Goal: Transaction & Acquisition: Purchase product/service

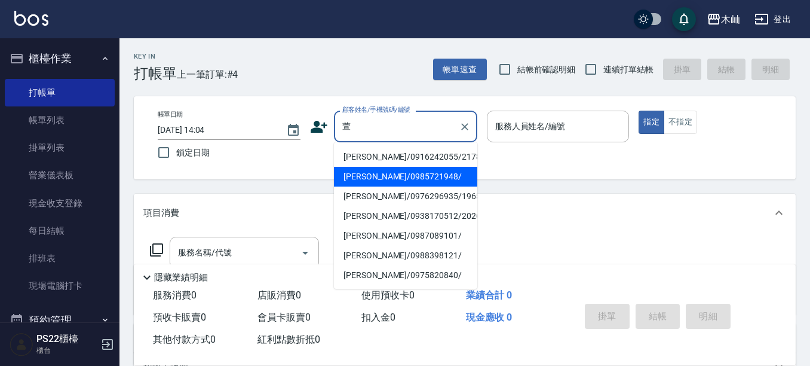
drag, startPoint x: 372, startPoint y: 182, endPoint x: 366, endPoint y: 188, distance: 8.9
click at [372, 182] on li "[PERSON_NAME]/0985721948/" at bounding box center [405, 177] width 143 height 20
type input "[PERSON_NAME]/0985721948/"
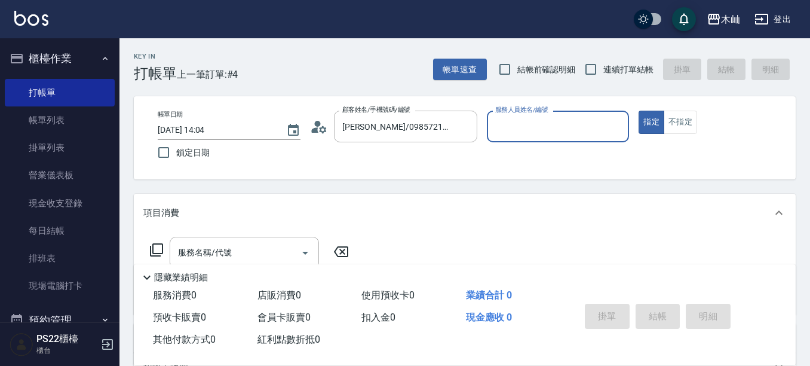
type input "小愛-10"
click at [238, 241] on div "服務名稱/代號" at bounding box center [244, 253] width 149 height 32
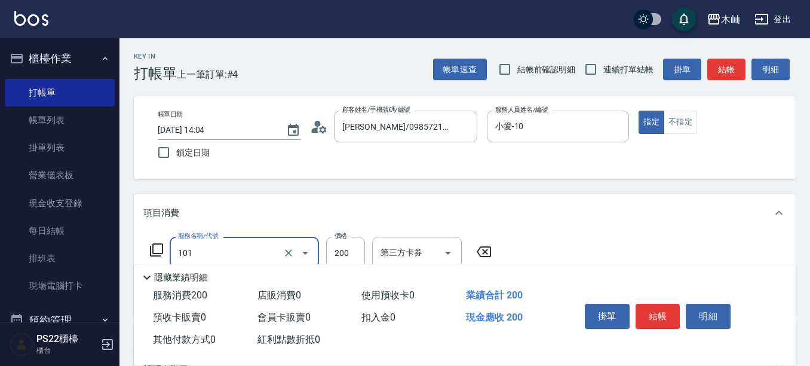
type input "洗髮(101)"
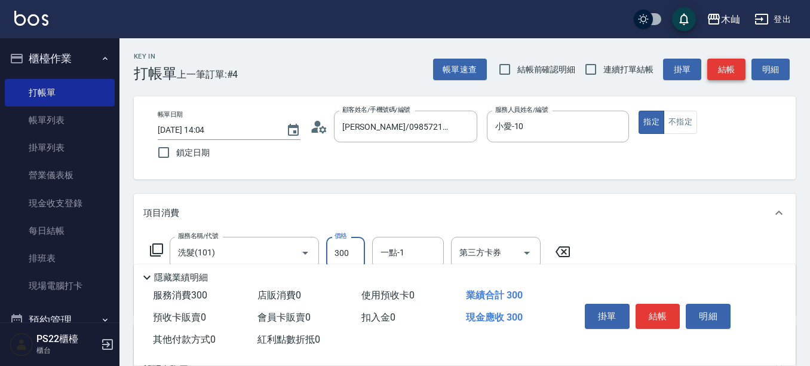
type input "300"
click at [732, 71] on button "結帳" at bounding box center [726, 70] width 38 height 22
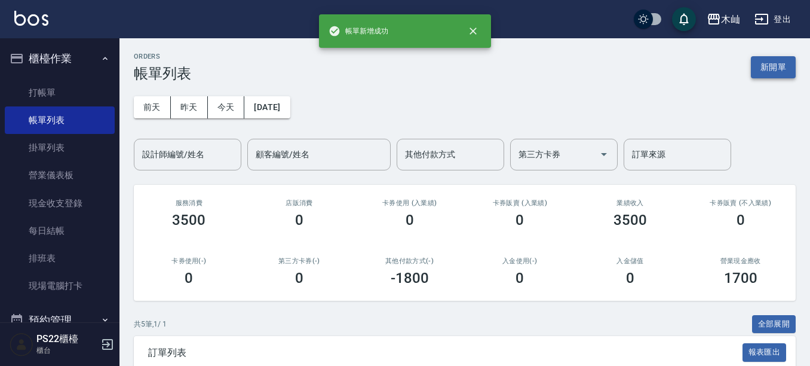
click at [771, 61] on button "新開單" at bounding box center [773, 67] width 45 height 22
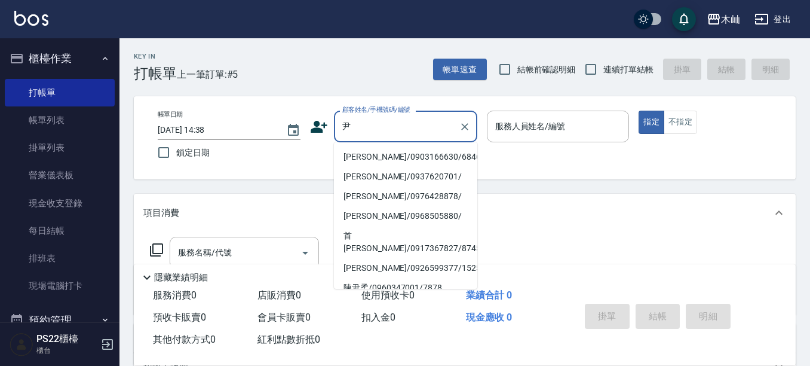
drag, startPoint x: 380, startPoint y: 157, endPoint x: 355, endPoint y: 165, distance: 26.3
click at [380, 157] on li "[PERSON_NAME]/0903166630/6846" at bounding box center [405, 157] width 143 height 20
type input "[PERSON_NAME]/0903166630/6846"
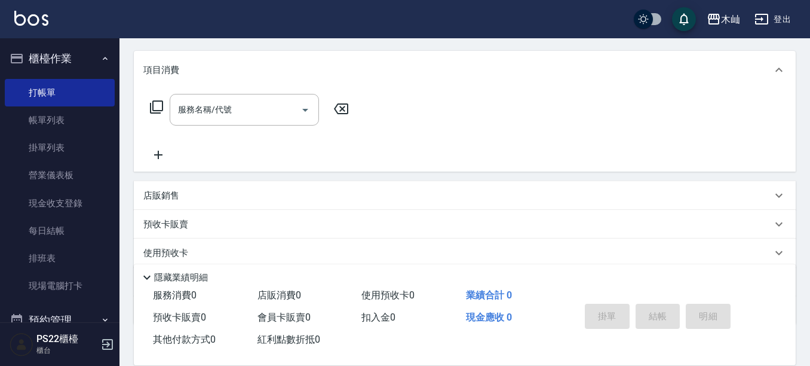
scroll to position [216, 0]
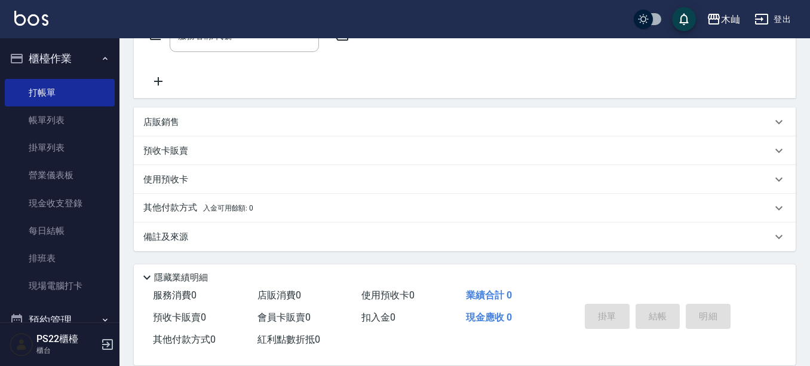
click at [155, 124] on p "店販銷售" at bounding box center [161, 122] width 36 height 13
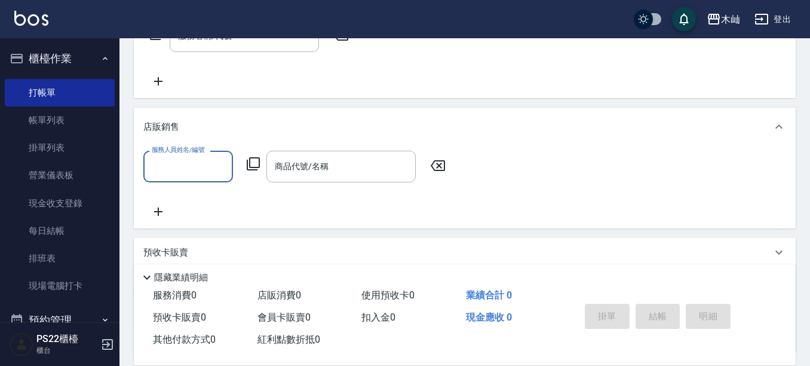
scroll to position [0, 0]
drag, startPoint x: 311, startPoint y: 179, endPoint x: 328, endPoint y: 163, distance: 23.2
click at [311, 178] on div "商品代號/名稱" at bounding box center [340, 167] width 149 height 32
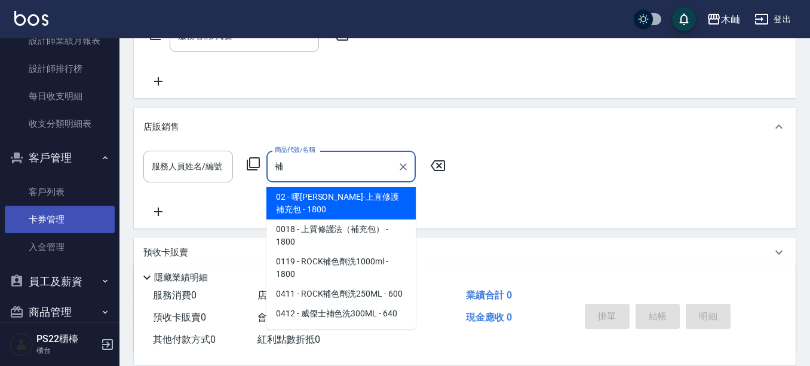
scroll to position [538, 0]
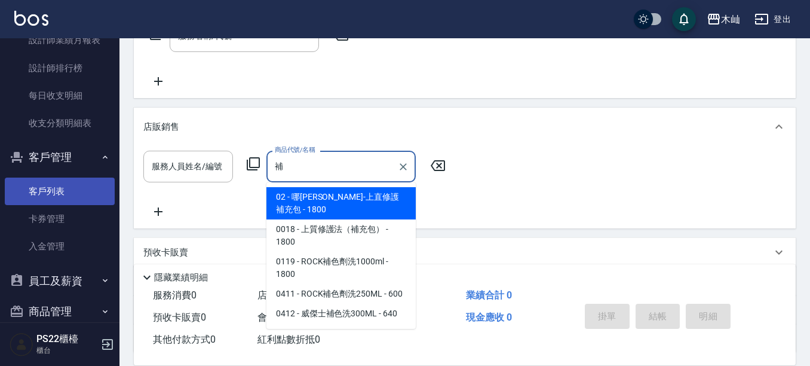
type input "補"
click at [45, 197] on link "客戶列表" at bounding box center [60, 190] width 110 height 27
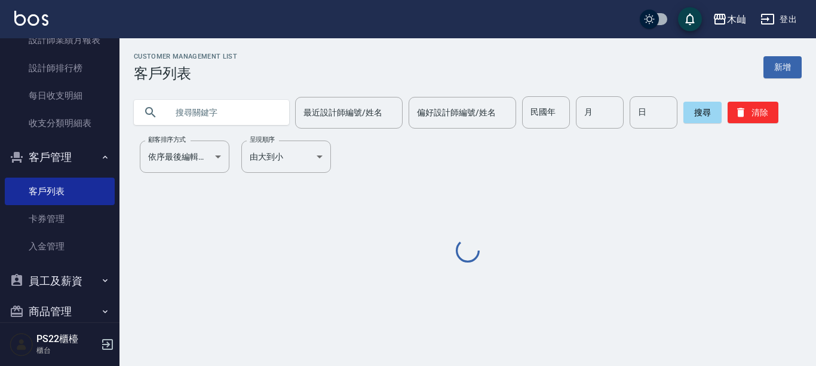
click at [176, 119] on input "text" at bounding box center [223, 112] width 112 height 32
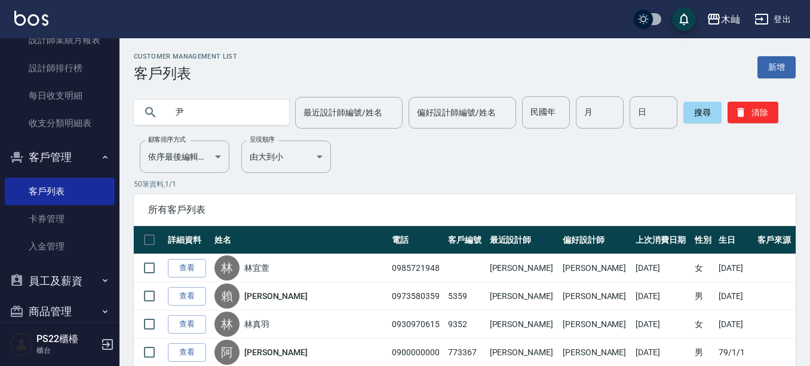
type input "尹"
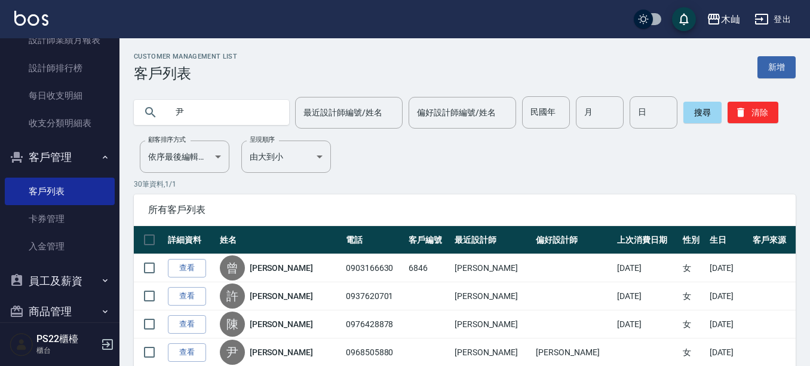
drag, startPoint x: 200, startPoint y: 275, endPoint x: 286, endPoint y: 207, distance: 109.3
click at [200, 275] on link "查看" at bounding box center [187, 268] width 38 height 19
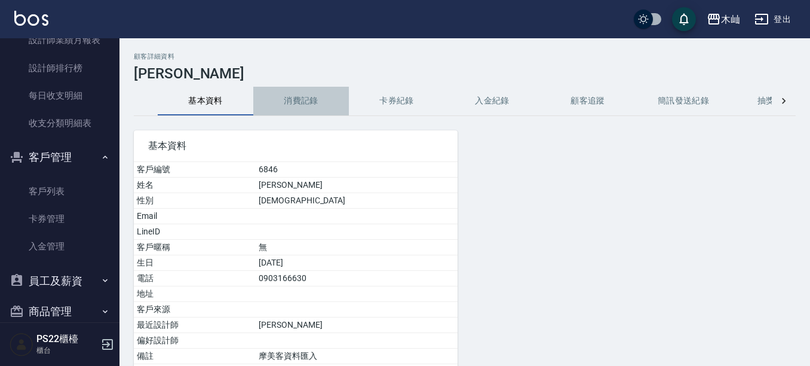
click at [284, 99] on button "消費記錄" at bounding box center [301, 101] width 96 height 29
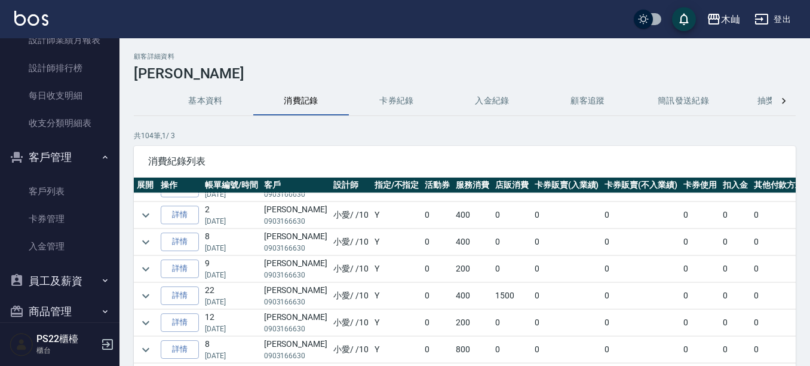
scroll to position [597, 0]
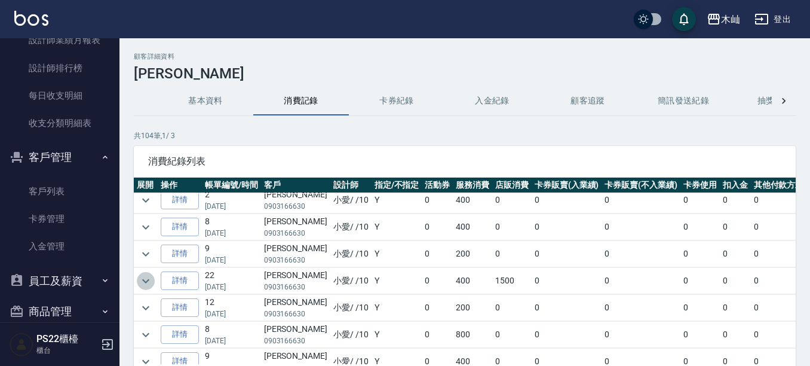
click at [137, 277] on button "expand row" at bounding box center [146, 281] width 18 height 18
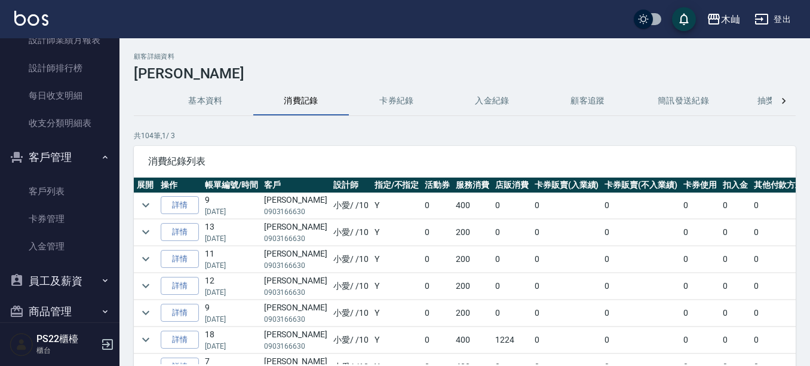
scroll to position [836, 0]
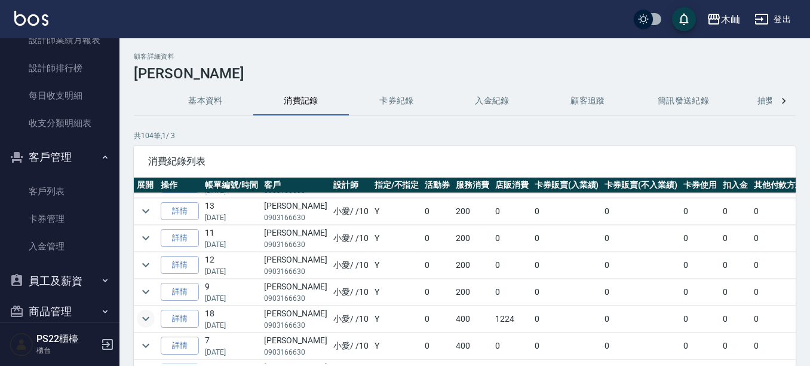
click at [151, 323] on icon "expand row" at bounding box center [146, 318] width 14 height 14
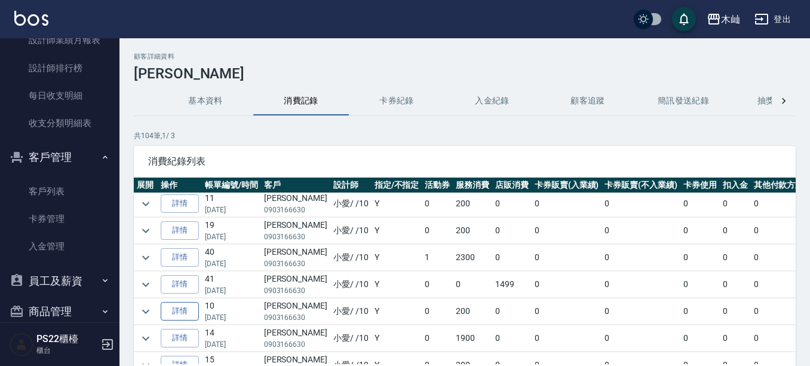
scroll to position [1075, 0]
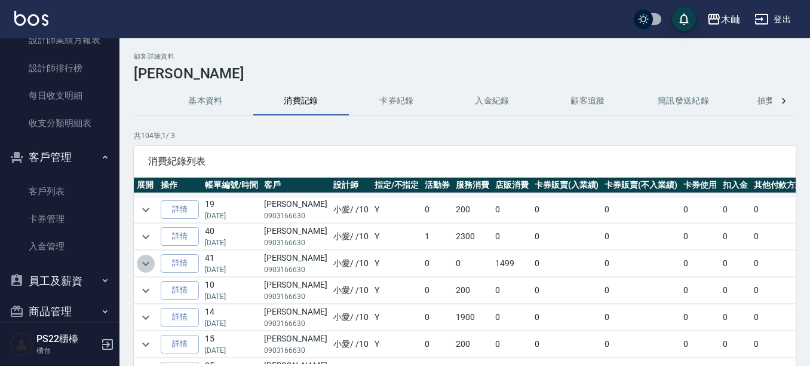
click at [141, 256] on icon "expand row" at bounding box center [146, 263] width 14 height 14
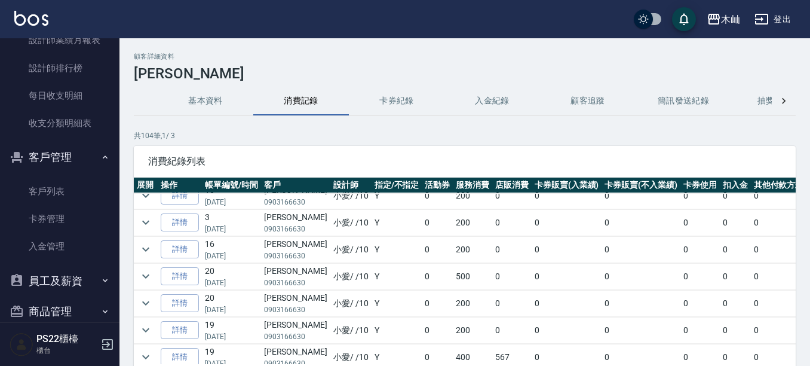
scroll to position [1332, 0]
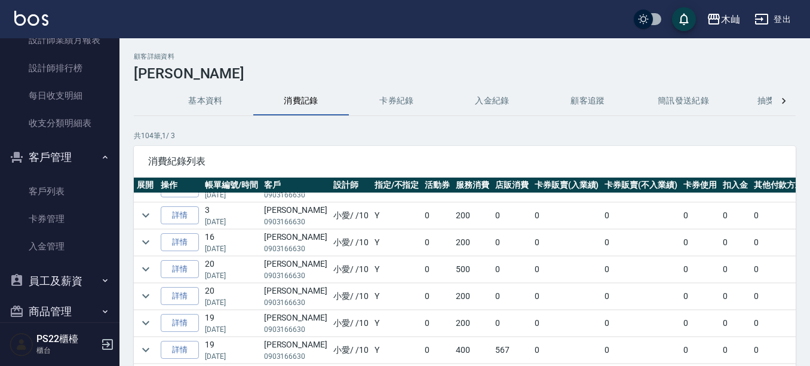
click at [154, 351] on td at bounding box center [146, 349] width 24 height 26
click at [145, 348] on icon "expand row" at bounding box center [145, 350] width 7 height 4
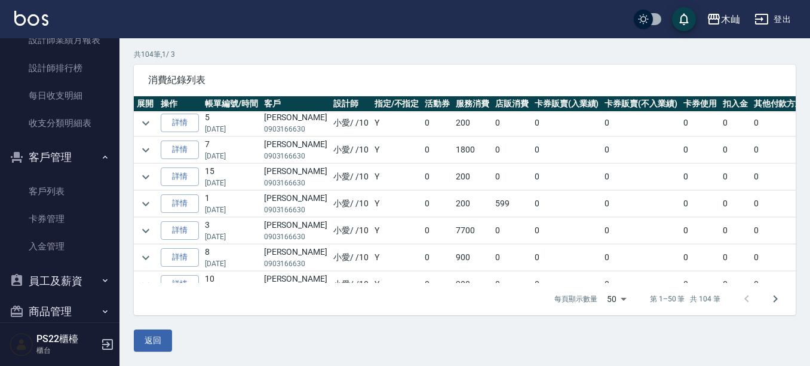
scroll to position [79, 0]
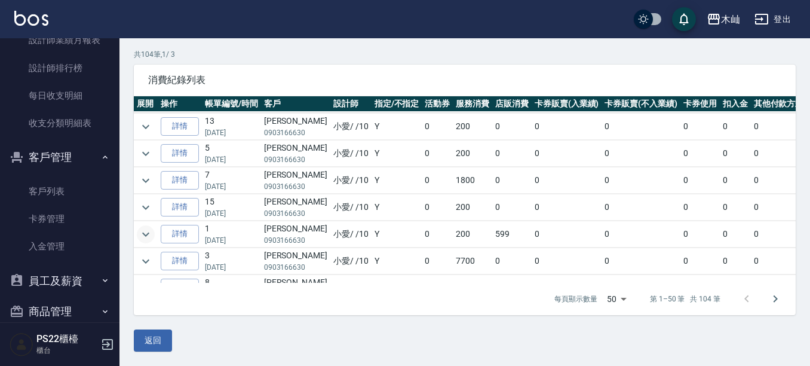
click at [151, 240] on icon "expand row" at bounding box center [146, 234] width 14 height 14
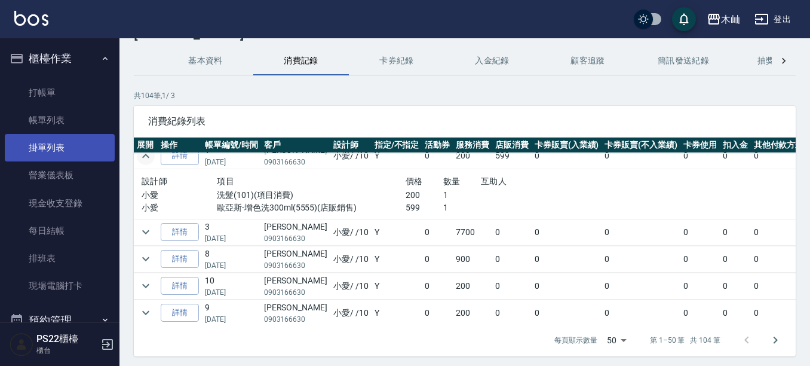
scroll to position [0, 0]
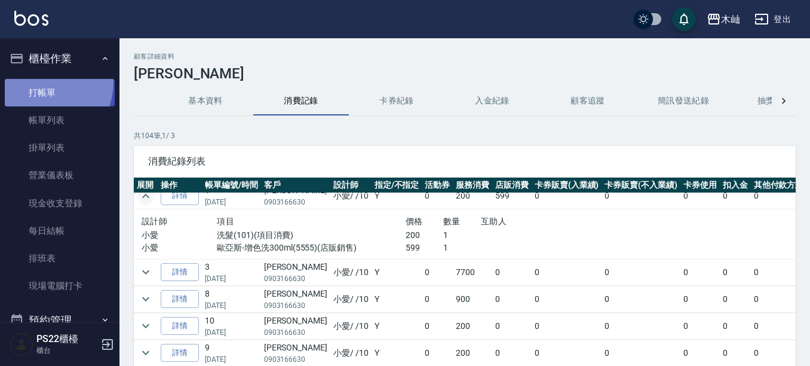
click at [39, 81] on link "打帳單" at bounding box center [60, 92] width 110 height 27
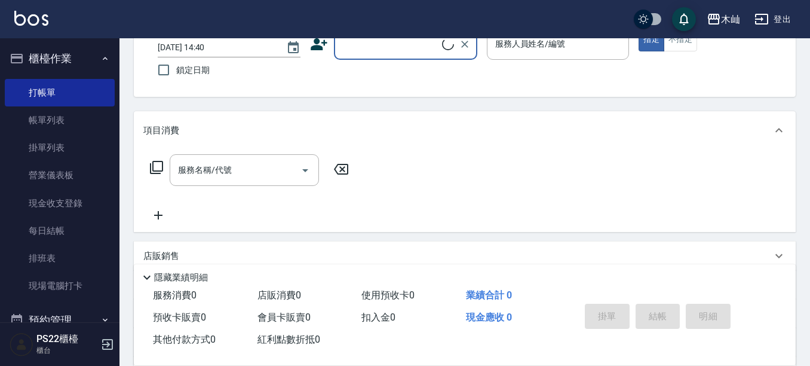
scroll to position [216, 0]
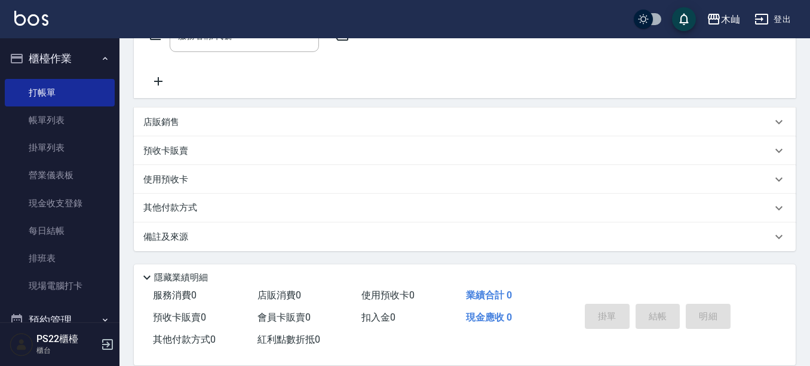
click at [156, 134] on div "店販銷售" at bounding box center [465, 122] width 662 height 29
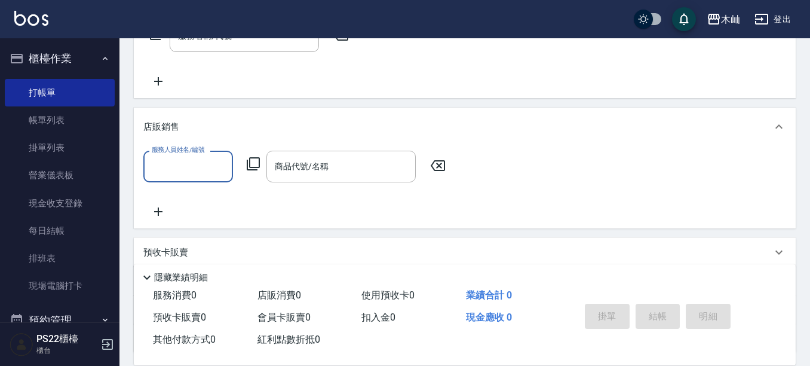
scroll to position [1, 0]
click at [311, 171] on input "商品代號/名稱" at bounding box center [341, 166] width 139 height 21
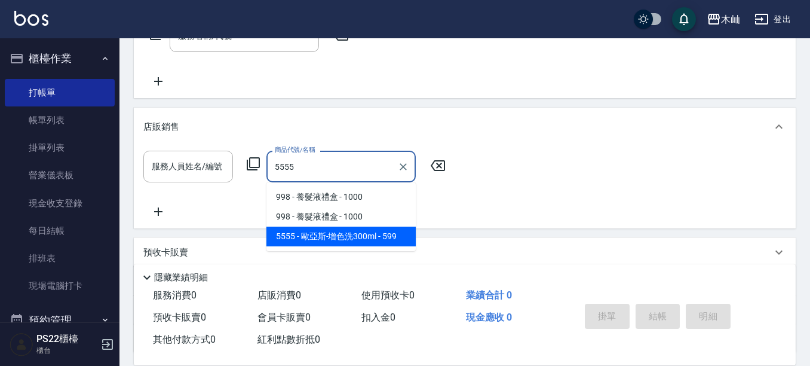
click at [330, 236] on span "5555 - 歐亞斯-增色洗300ml - 599" at bounding box center [340, 236] width 149 height 20
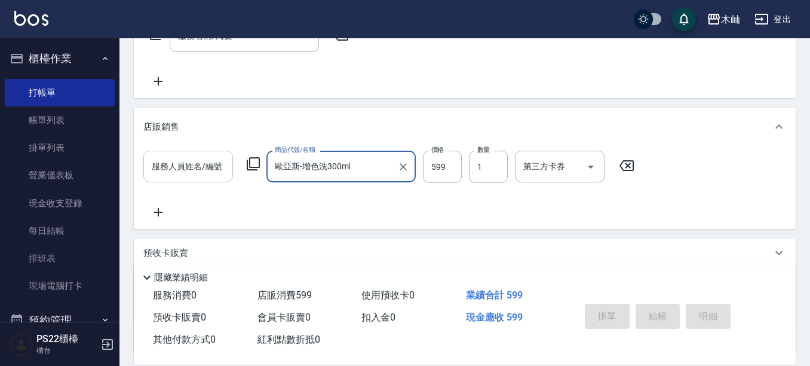
type input "歐亞斯-增色洗300ml"
click at [180, 167] on input "服務人員姓名/編號" at bounding box center [188, 166] width 79 height 21
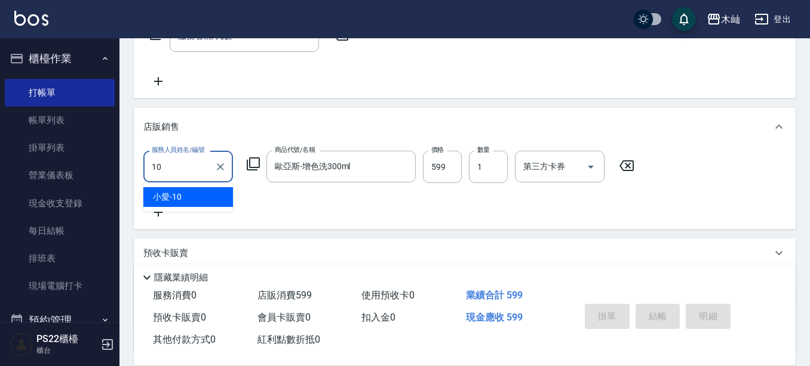
type input "小愛-10"
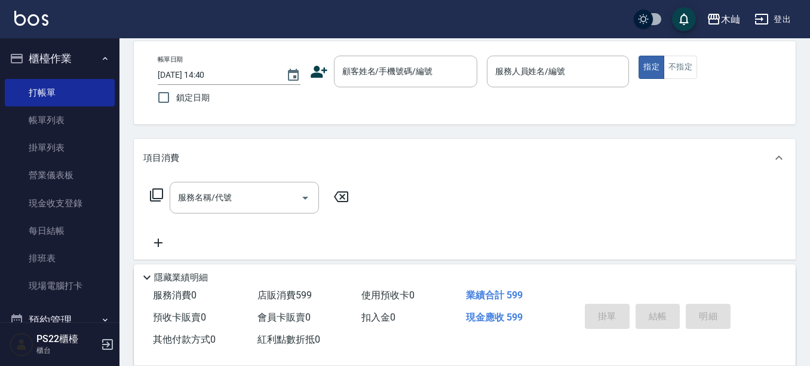
scroll to position [0, 0]
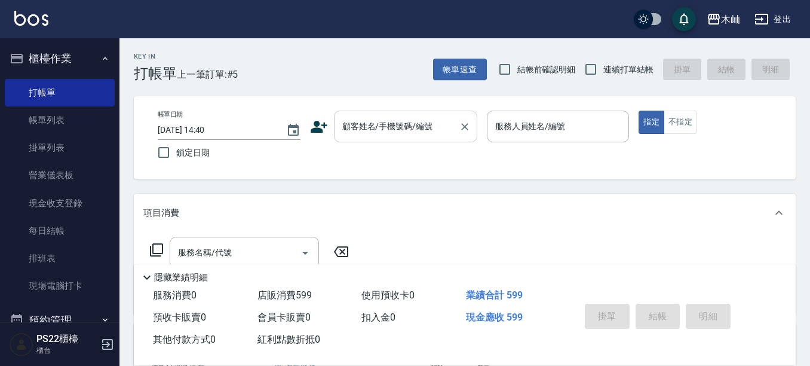
click at [400, 122] on input "顧客姓名/手機號碼/編號" at bounding box center [396, 126] width 115 height 21
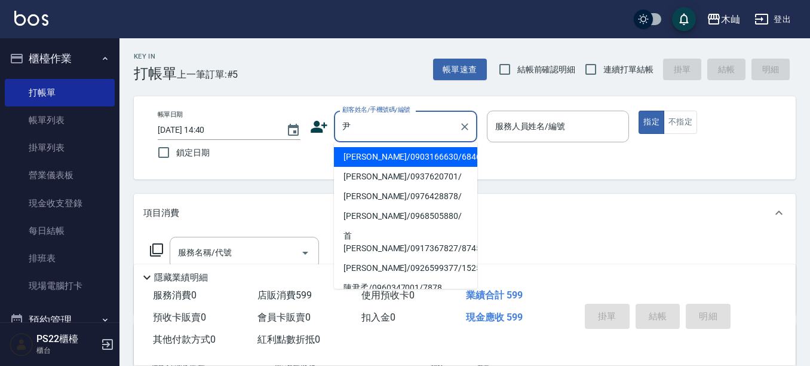
click at [389, 155] on li "[PERSON_NAME]/0903166630/6846" at bounding box center [405, 157] width 143 height 20
type input "[PERSON_NAME]/0903166630/6846"
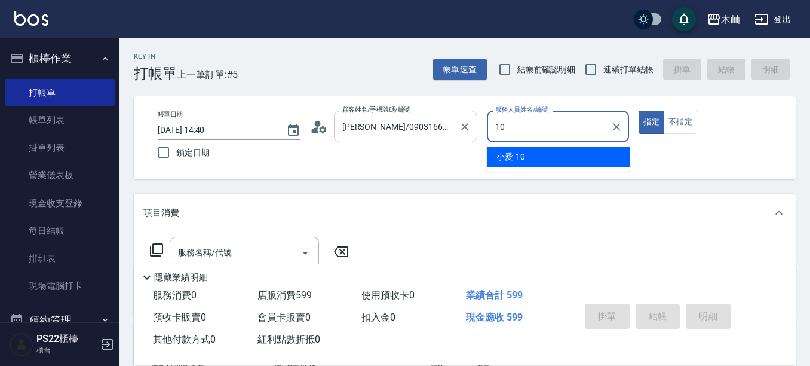
type input "小愛-10"
type button "true"
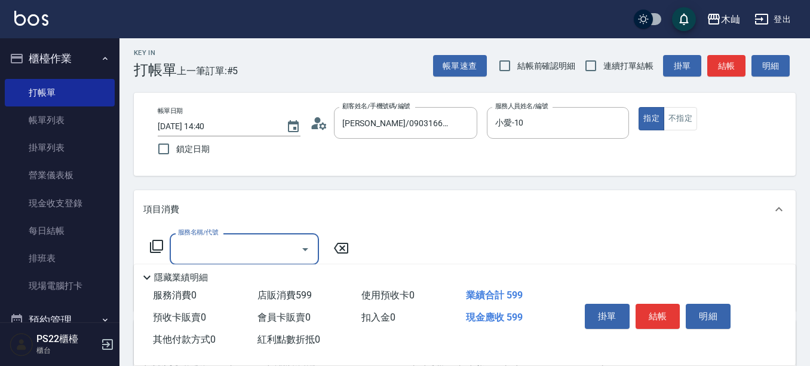
scroll to position [119, 0]
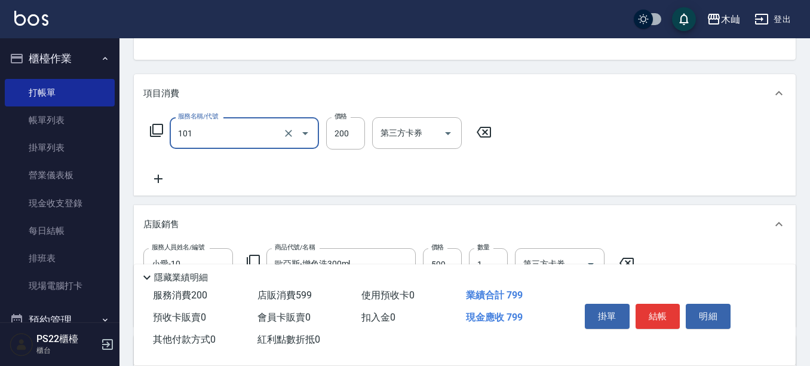
type input "洗髮(101)"
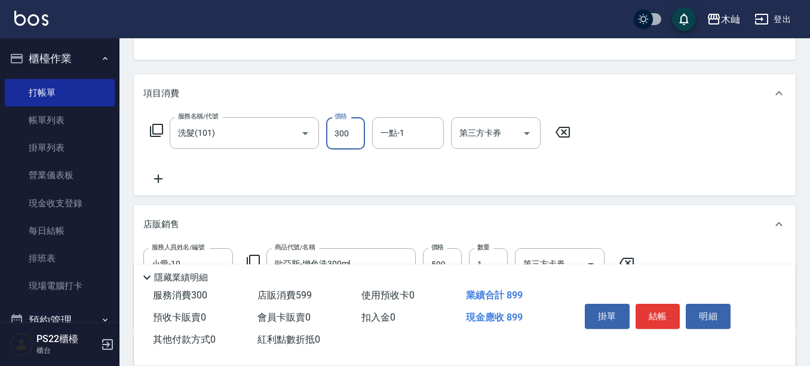
type input "300"
click at [654, 314] on button "結帳" at bounding box center [658, 316] width 45 height 25
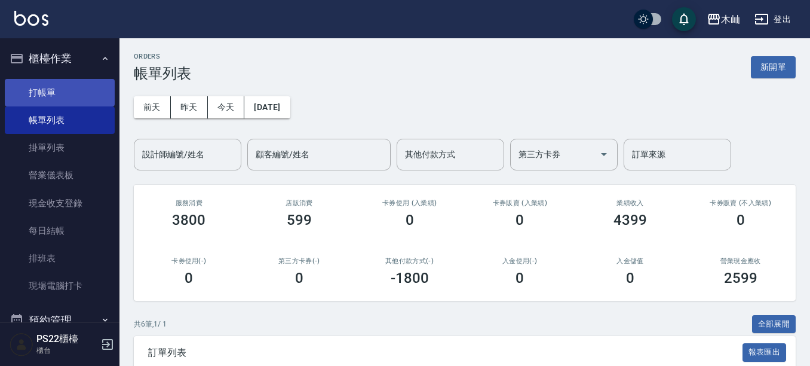
click at [56, 82] on link "打帳單" at bounding box center [60, 92] width 110 height 27
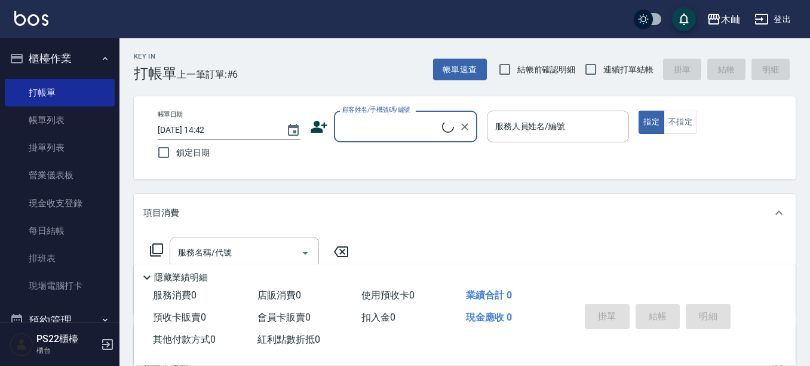
click at [397, 124] on input "顧客姓名/手機號碼/編號" at bounding box center [390, 126] width 103 height 21
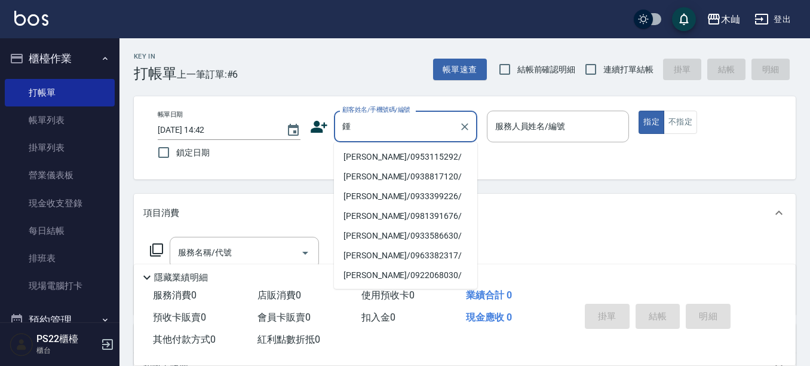
click at [390, 157] on li "[PERSON_NAME]/0953115292/" at bounding box center [405, 157] width 143 height 20
type input "[PERSON_NAME]/0953115292/"
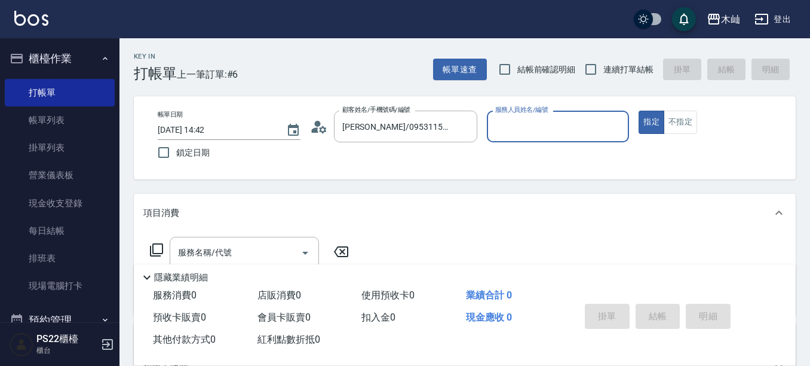
click at [538, 127] on input "服務人員姓名/編號" at bounding box center [558, 126] width 132 height 21
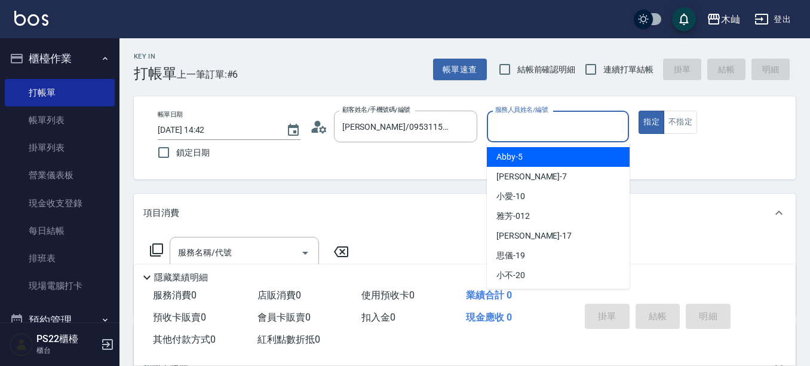
click at [517, 162] on span "Abby -5" at bounding box center [509, 157] width 26 height 13
type input "Abby-5"
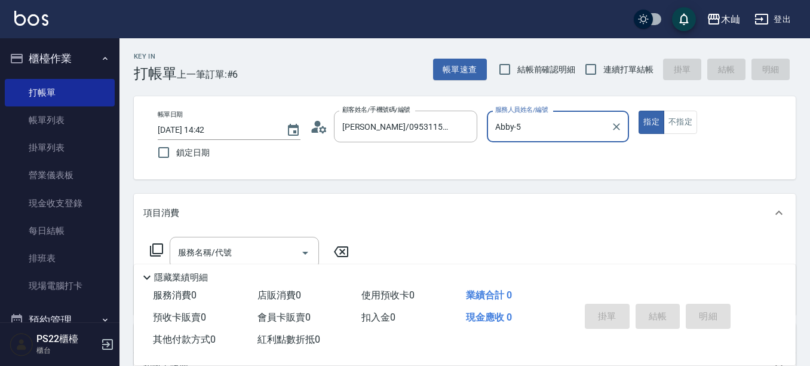
scroll to position [60, 0]
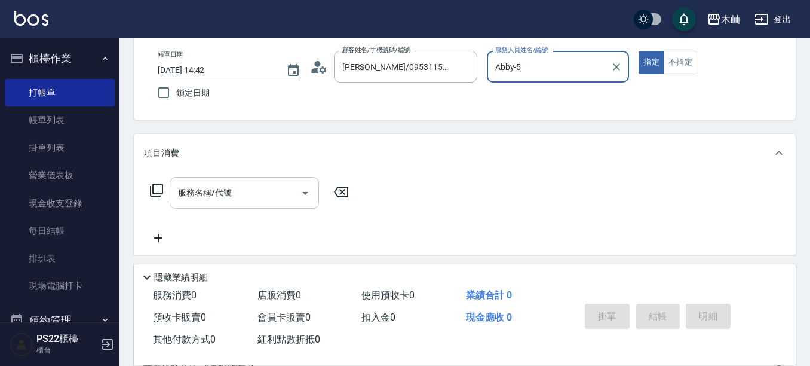
click at [233, 194] on input "服務名稱/代號" at bounding box center [235, 192] width 121 height 21
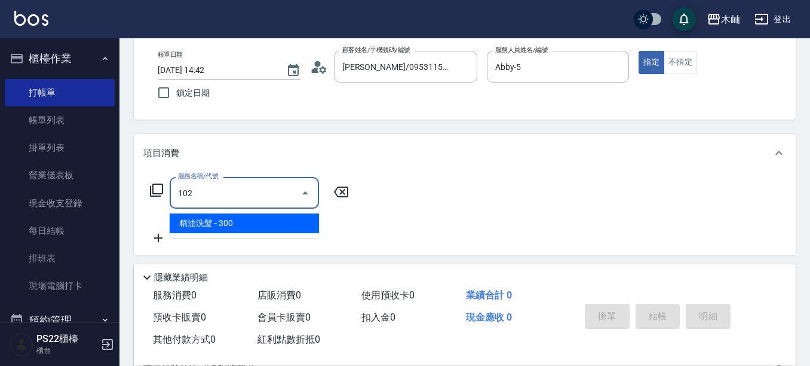
type input "精油洗髮(102)"
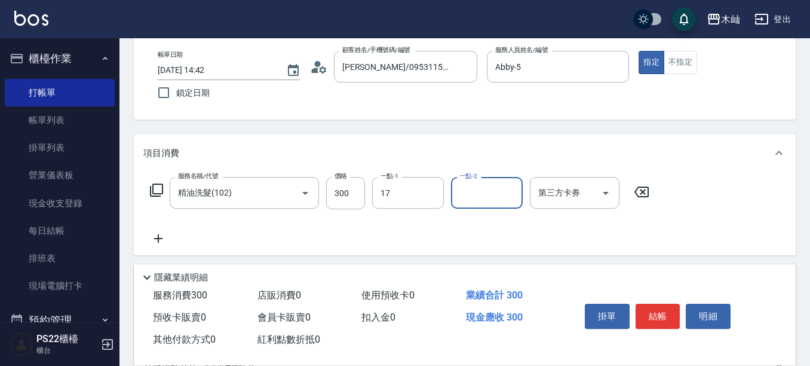
type input "[PERSON_NAME]-17"
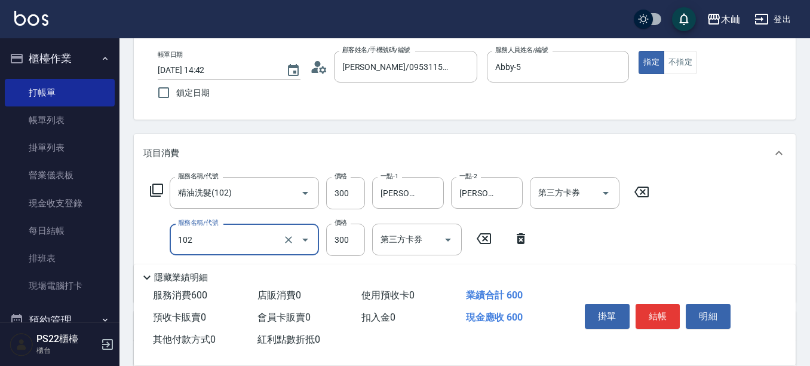
type input "精油洗髮(102)"
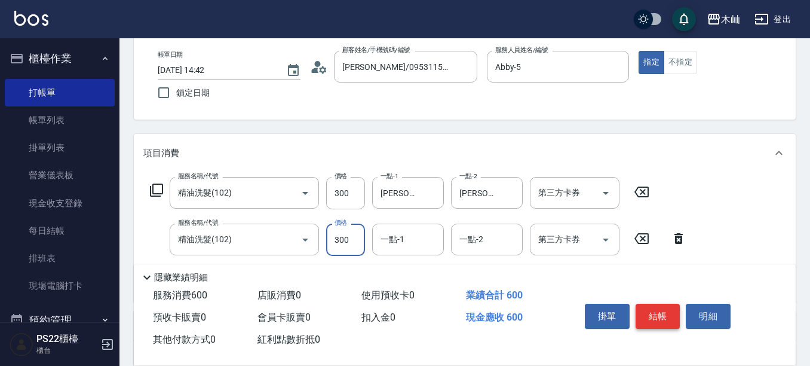
click at [663, 309] on button "結帳" at bounding box center [658, 316] width 45 height 25
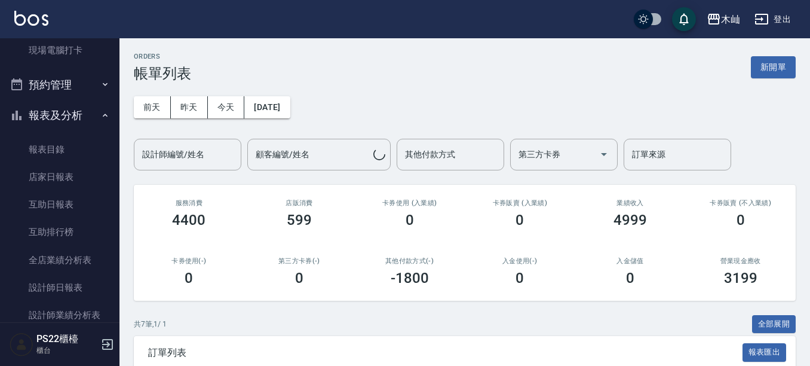
scroll to position [239, 0]
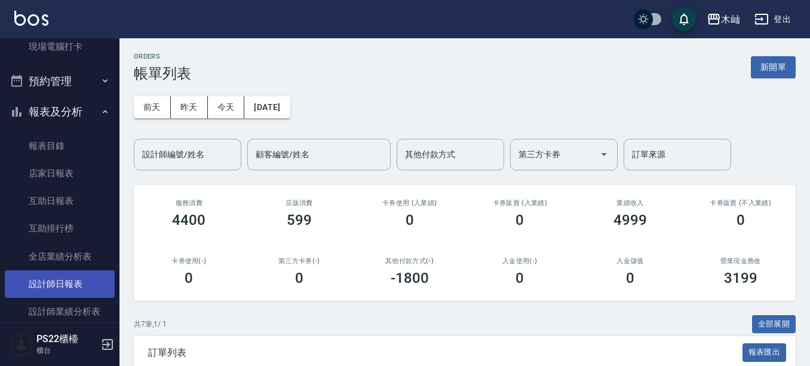
click at [82, 278] on link "設計師日報表" at bounding box center [60, 283] width 110 height 27
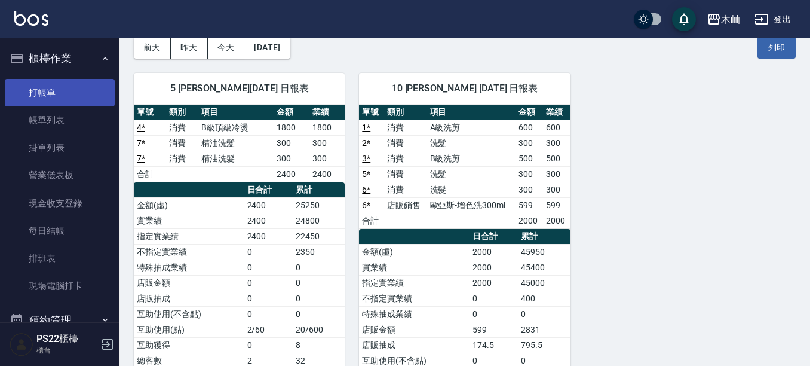
click at [35, 86] on link "打帳單" at bounding box center [60, 92] width 110 height 27
